Goal: Task Accomplishment & Management: Use online tool/utility

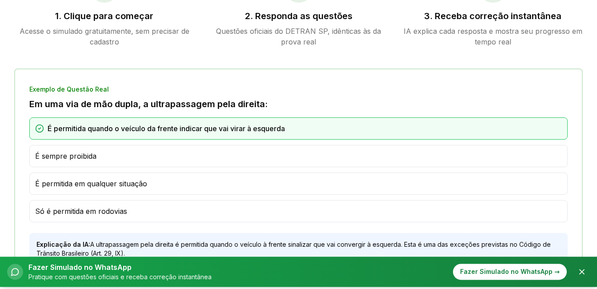
scroll to position [667, 0]
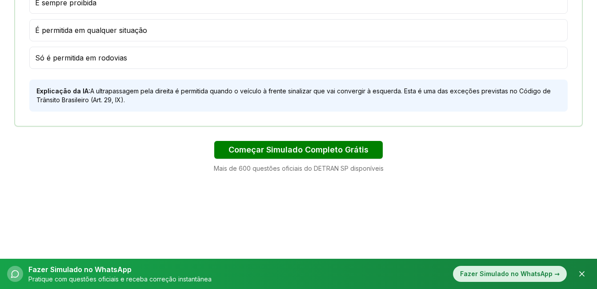
click at [475, 271] on div "Fazer Simulado no WhatsApp →" at bounding box center [510, 274] width 114 height 16
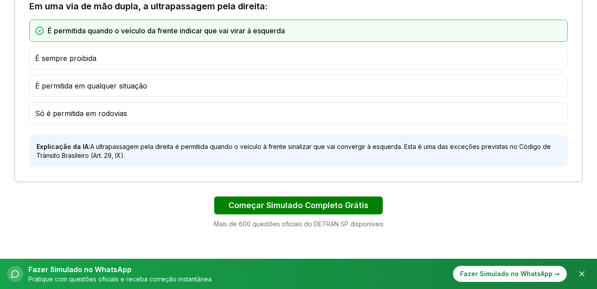
scroll to position [578, 0]
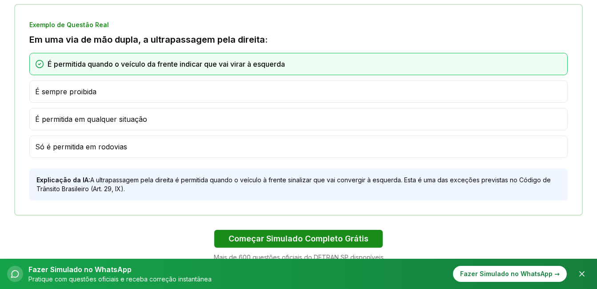
click at [328, 234] on button "Começar Simulado Completo Grátis" at bounding box center [298, 239] width 169 height 18
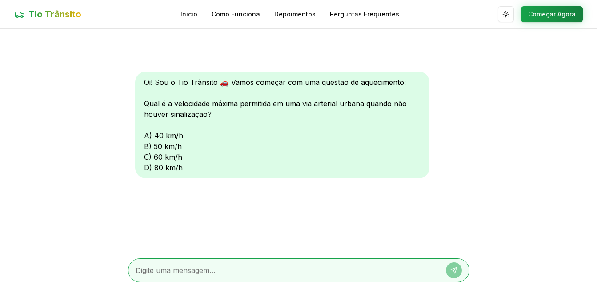
scroll to position [0, 0]
click at [157, 133] on div "Oi! Sou o Tio Trânsito 🚗 Vamos começar com uma questão de aquecimento: Qual é a…" at bounding box center [282, 124] width 294 height 107
click at [194, 267] on textarea at bounding box center [287, 270] width 302 height 11
type textarea "40"
click at [453, 269] on icon at bounding box center [454, 269] width 7 height 7
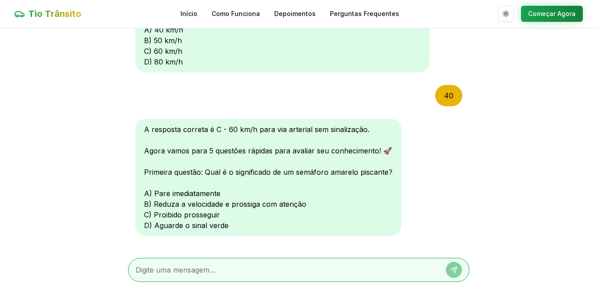
scroll to position [121, 0]
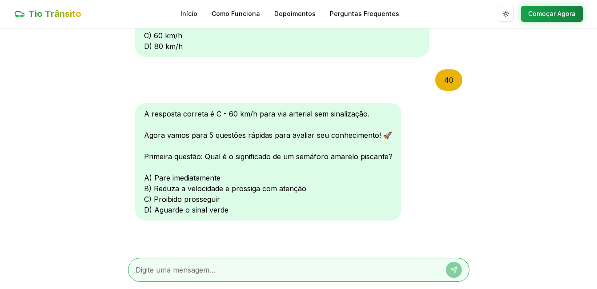
click at [208, 268] on textarea at bounding box center [287, 270] width 302 height 11
type textarea "c"
click at [451, 269] on icon at bounding box center [454, 269] width 7 height 7
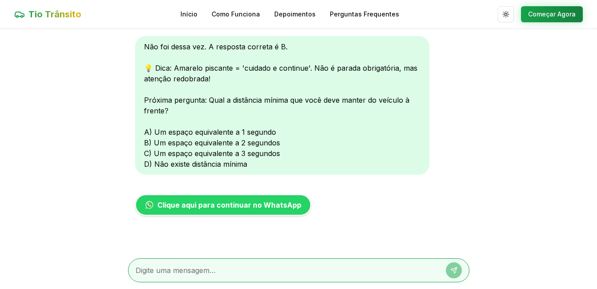
scroll to position [0, 0]
